Goal: Transaction & Acquisition: Subscribe to service/newsletter

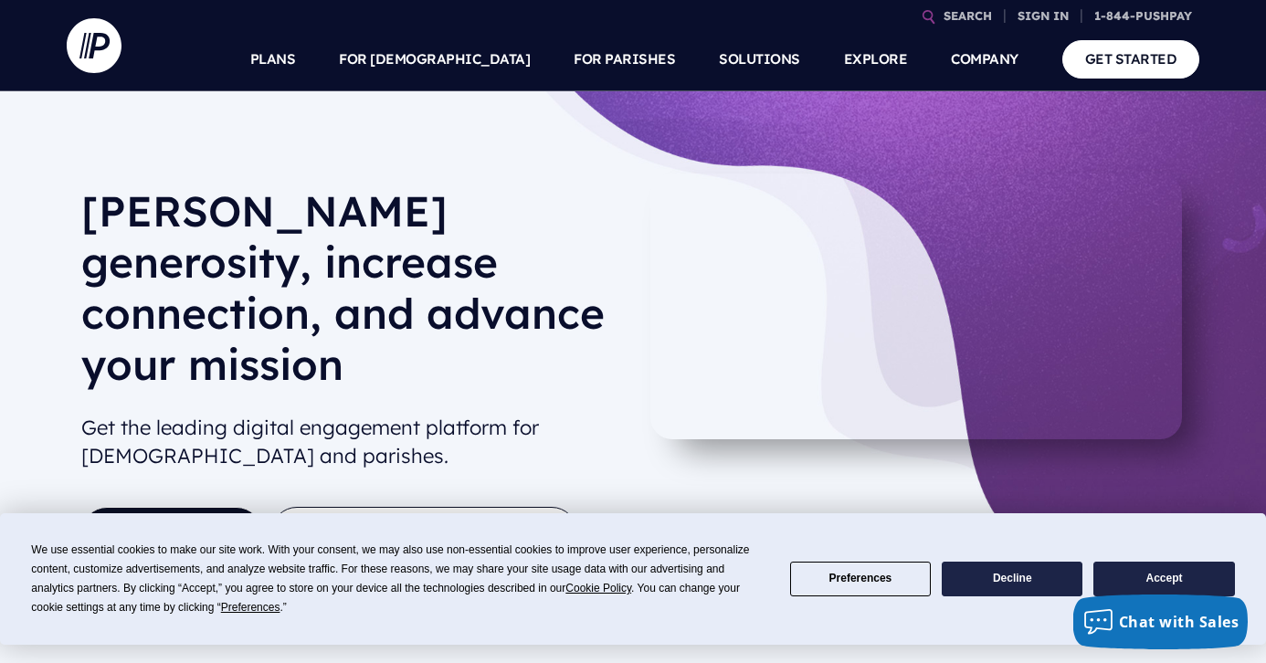
click at [1171, 576] on button "Accept" at bounding box center [1164, 580] width 141 height 36
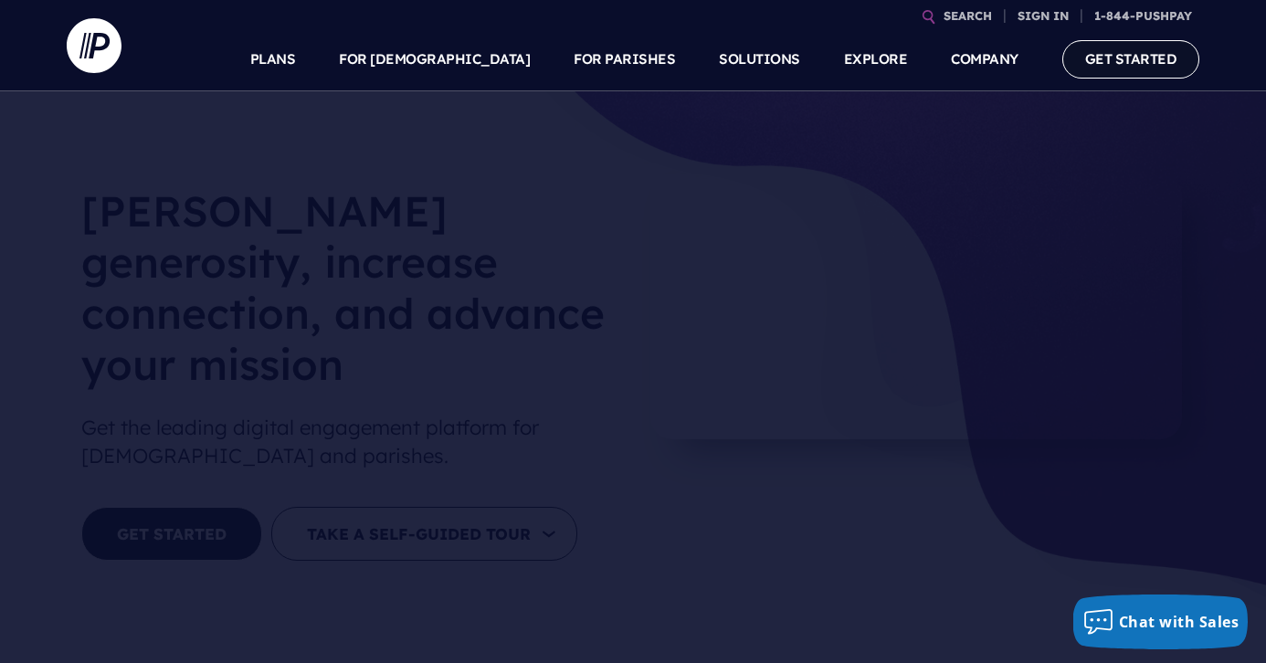
click at [1158, 58] on link "GET STARTED" at bounding box center [1132, 58] width 138 height 37
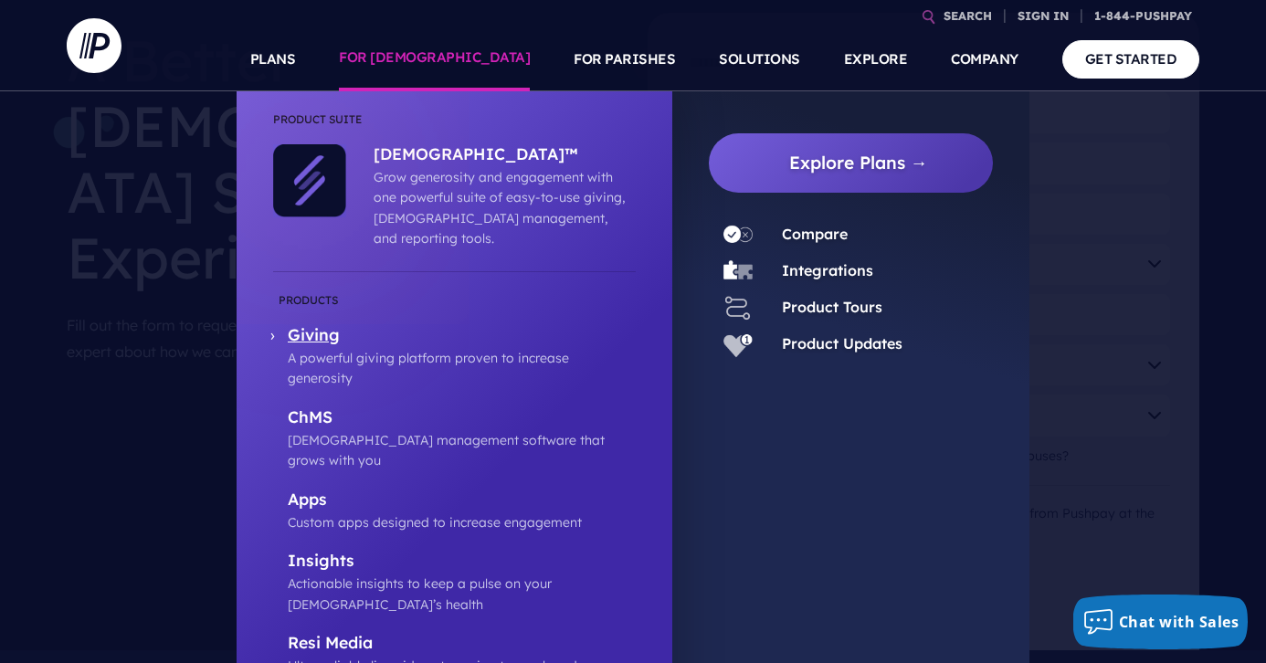
scroll to position [189, 0]
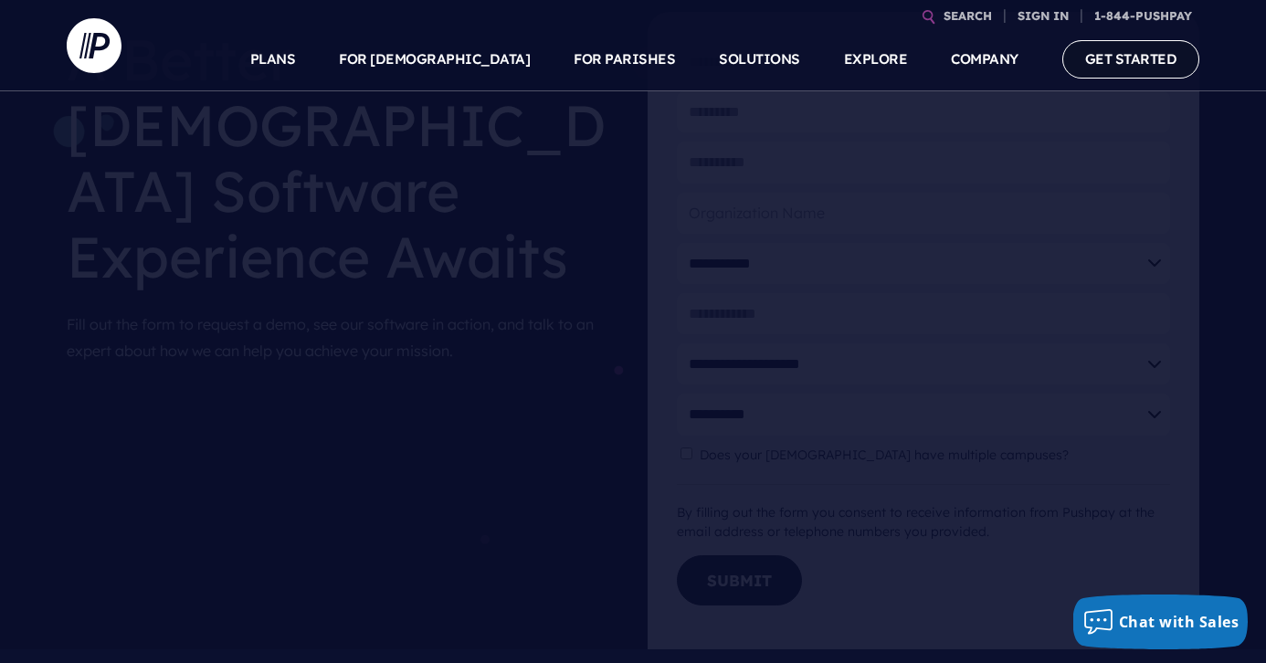
click at [1146, 65] on link "GET STARTED" at bounding box center [1132, 58] width 138 height 37
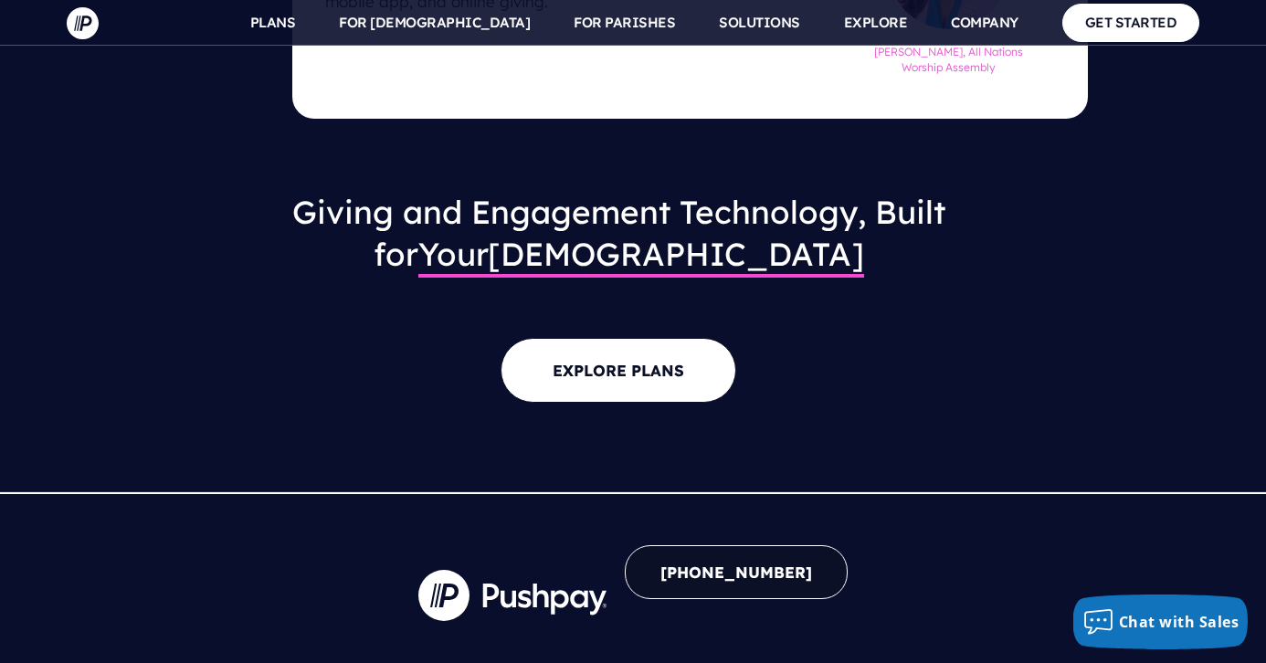
scroll to position [1856, 0]
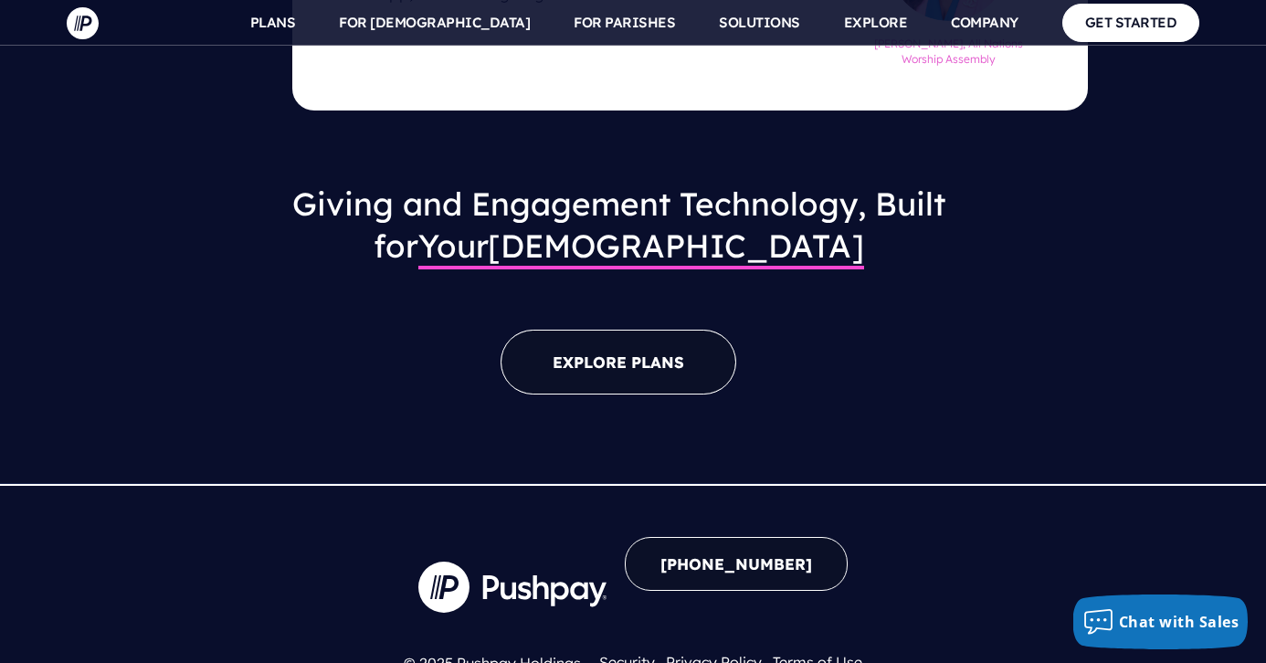
click at [619, 330] on link "EXPLORE PLANS" at bounding box center [619, 362] width 236 height 65
